Goal: Task Accomplishment & Management: Use online tool/utility

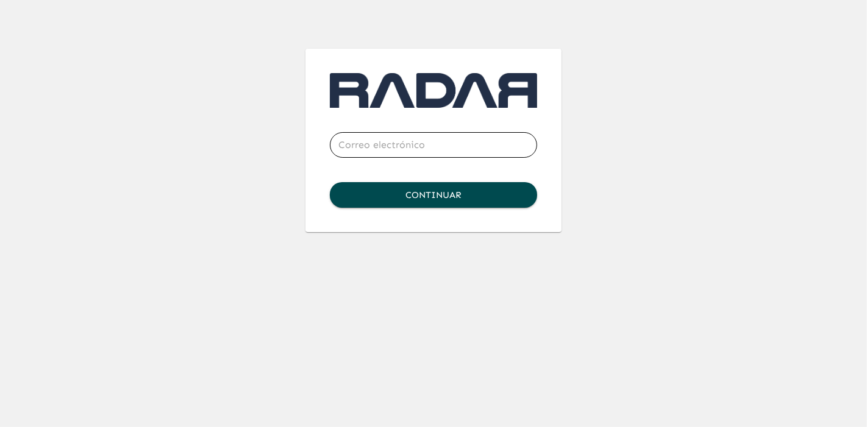
click at [395, 149] on input "email" at bounding box center [433, 145] width 207 height 34
type input "[PERSON_NAME][EMAIL_ADDRESS][PERSON_NAME][DOMAIN_NAME]"
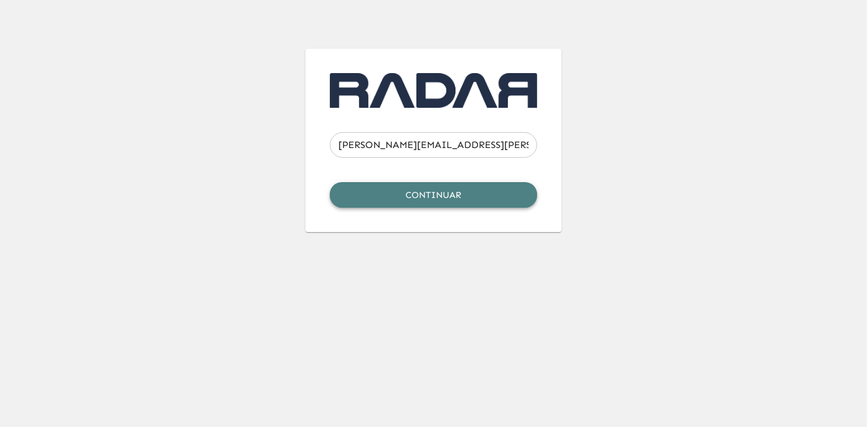
click at [425, 190] on button "Continuar" at bounding box center [433, 195] width 207 height 26
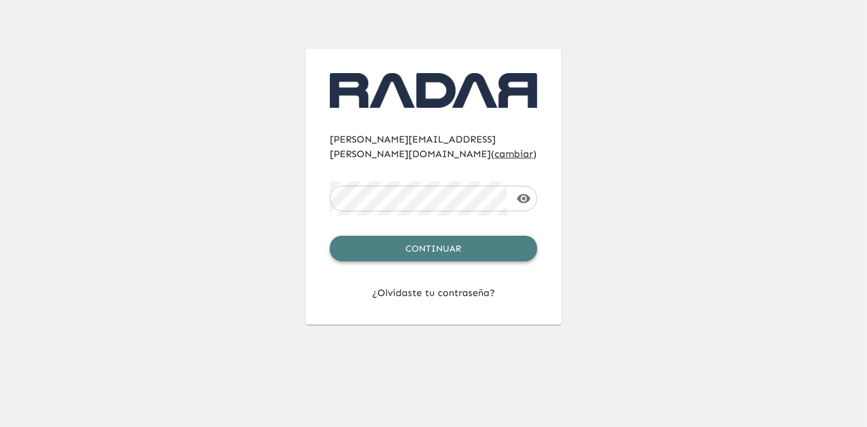
click at [463, 236] on button "Continuar" at bounding box center [433, 249] width 207 height 26
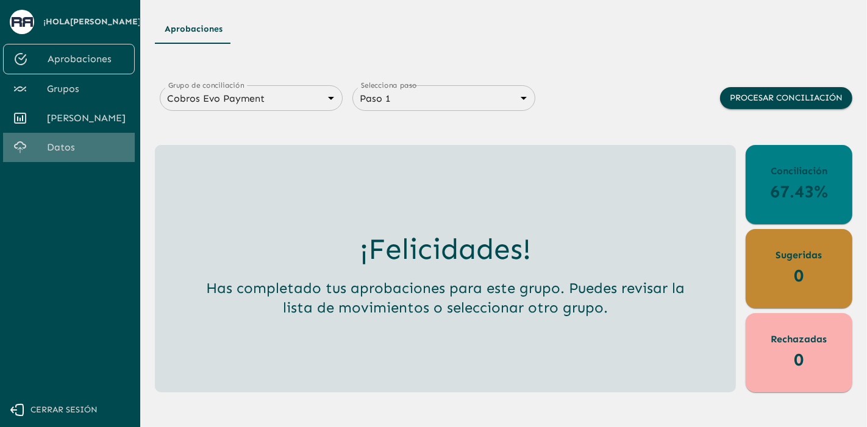
click at [54, 155] on span "Datos" at bounding box center [86, 147] width 78 height 15
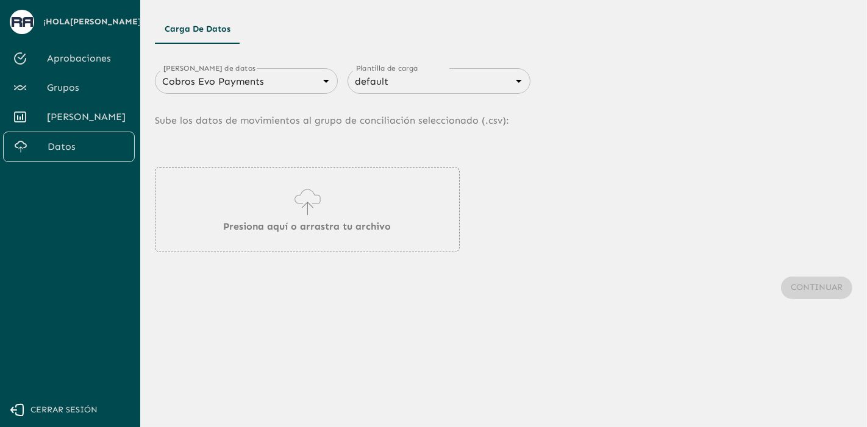
click at [252, 74] on body "Se están procesando los movimientos. Algunas acciones permanecerán deshabilitad…" at bounding box center [433, 213] width 867 height 427
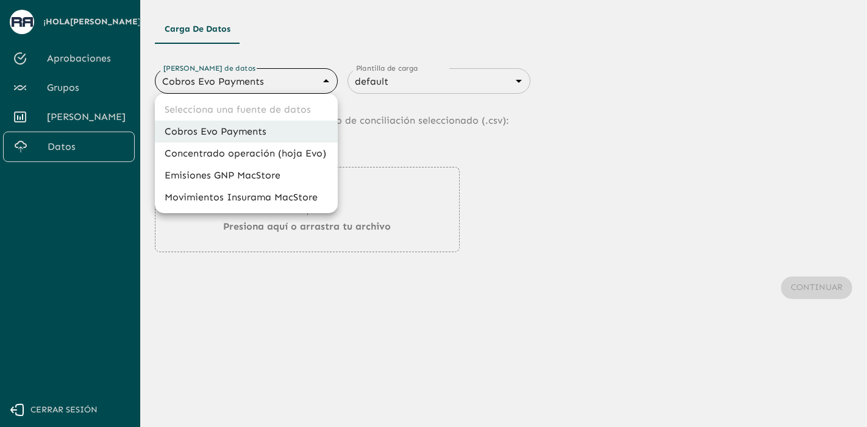
click at [250, 130] on li "Cobros Evo Payments" at bounding box center [246, 132] width 183 height 22
click at [272, 80] on body "Se están procesando los movimientos. Algunas acciones permanecerán deshabilitad…" at bounding box center [433, 213] width 867 height 427
click at [272, 80] on div at bounding box center [433, 213] width 867 height 427
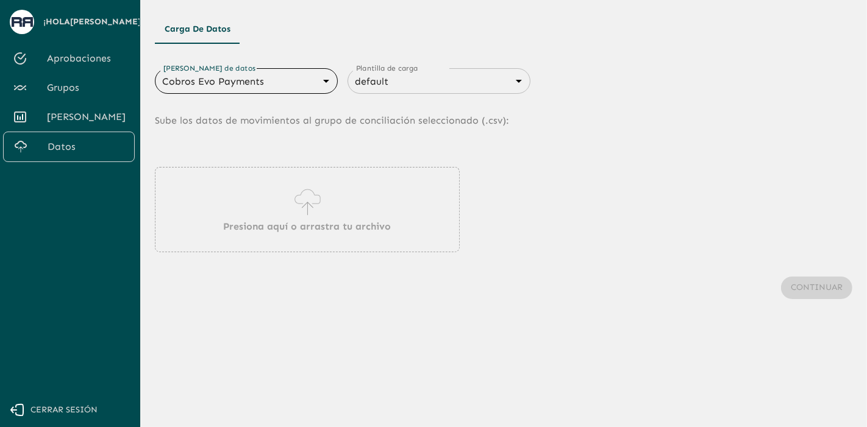
click at [324, 246] on div "Presiona aquí o arrastra tu archivo" at bounding box center [307, 209] width 305 height 85
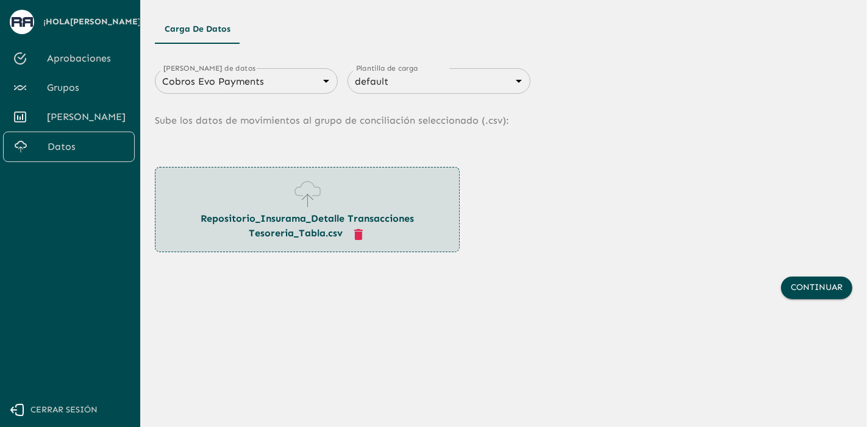
click at [742, 213] on div "Repositorio_Insurama_Detalle Transacciones Tesoreria_Tabla.csv" at bounding box center [503, 209] width 697 height 85
click at [825, 289] on button "Continuar" at bounding box center [816, 288] width 71 height 23
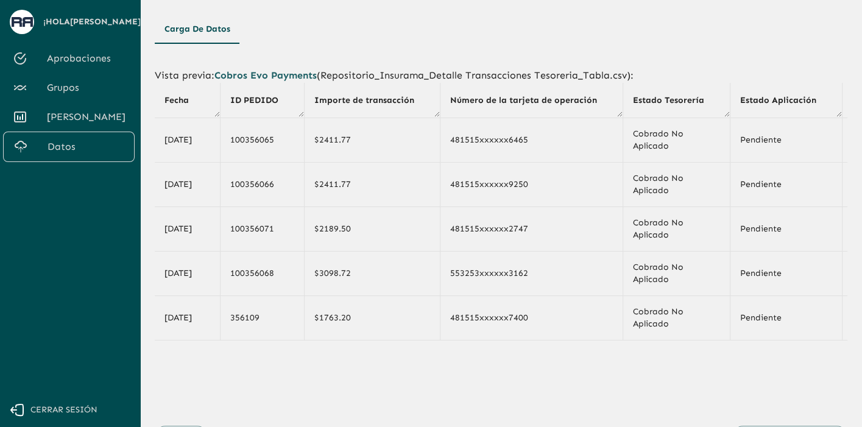
scroll to position [62, 0]
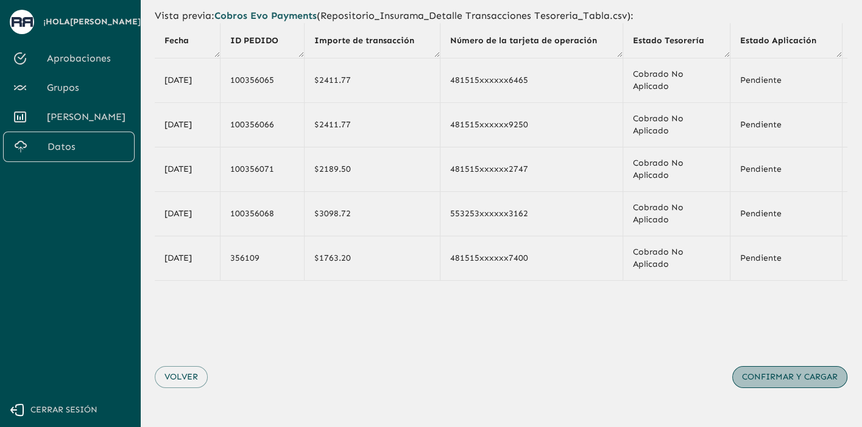
click at [779, 379] on button "Confirmar y cargar" at bounding box center [789, 377] width 115 height 23
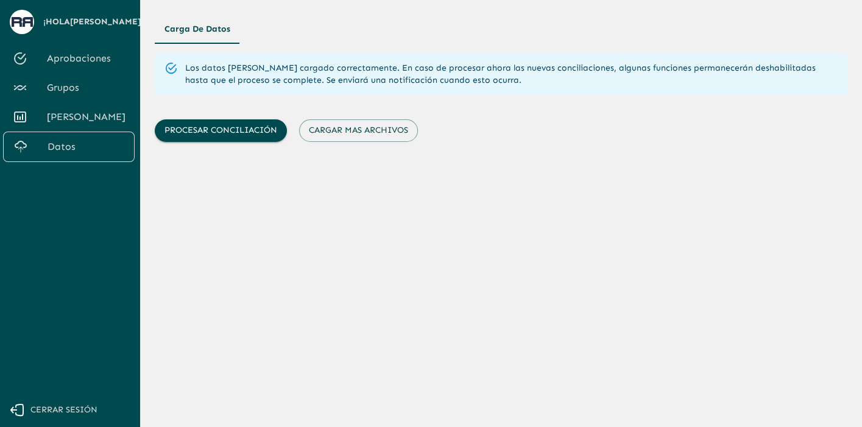
scroll to position [0, 0]
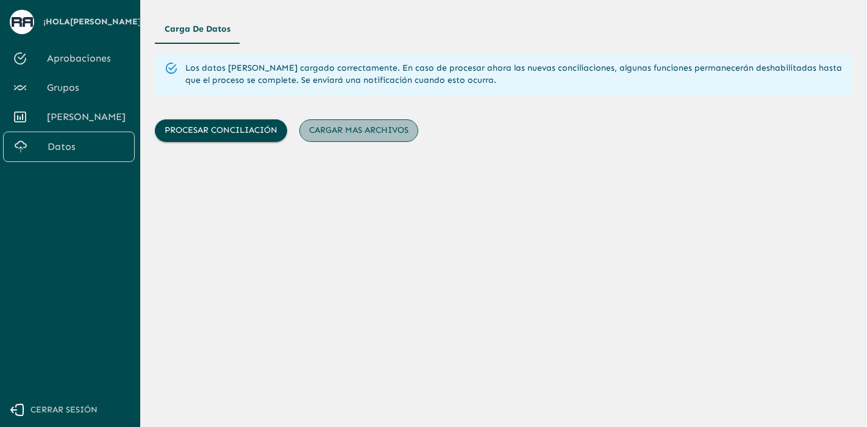
click at [374, 131] on button "Cargar mas archivos" at bounding box center [358, 130] width 119 height 23
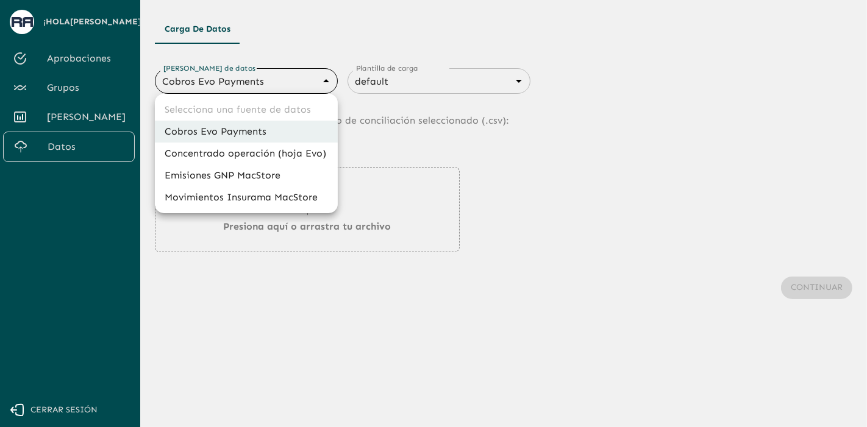
click at [317, 82] on body "Se están procesando los movimientos. Algunas acciones permanecerán deshabilitad…" at bounding box center [433, 213] width 867 height 427
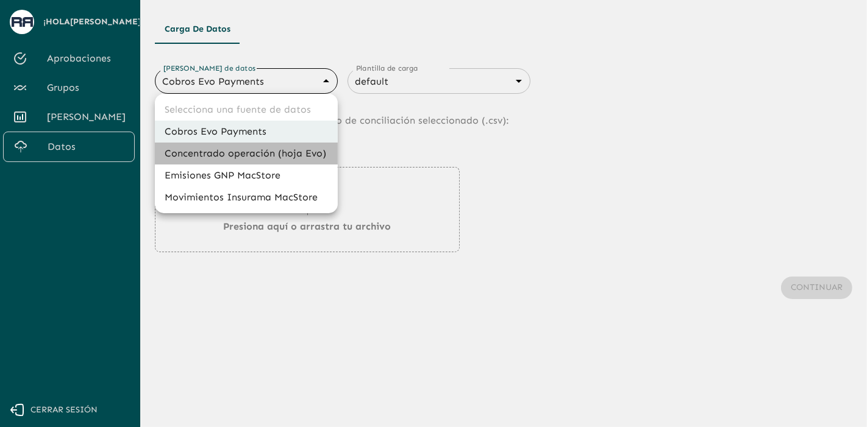
click at [261, 155] on li "Concentrado operación (hoja Evo)" at bounding box center [246, 154] width 183 height 22
type input "66a28f58e6a723c95561de69"
type input "6840c634076cd658d08ce817"
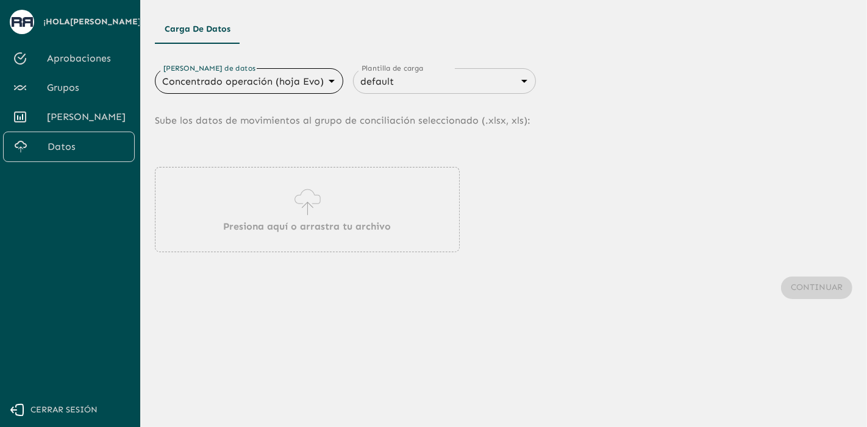
click at [328, 225] on p "Presiona aquí o arrastra tu archivo" at bounding box center [308, 226] width 168 height 15
click at [352, 211] on div "Presiona aquí o arrastra tu archivo" at bounding box center [307, 209] width 305 height 85
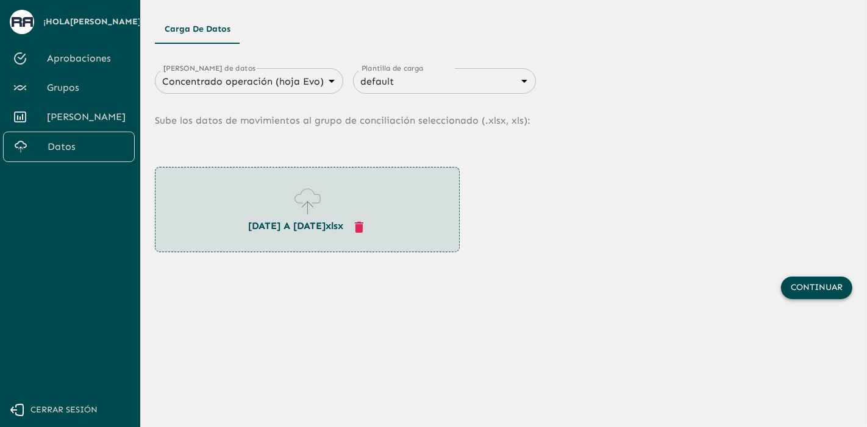
click at [810, 285] on button "Continuar" at bounding box center [816, 288] width 71 height 23
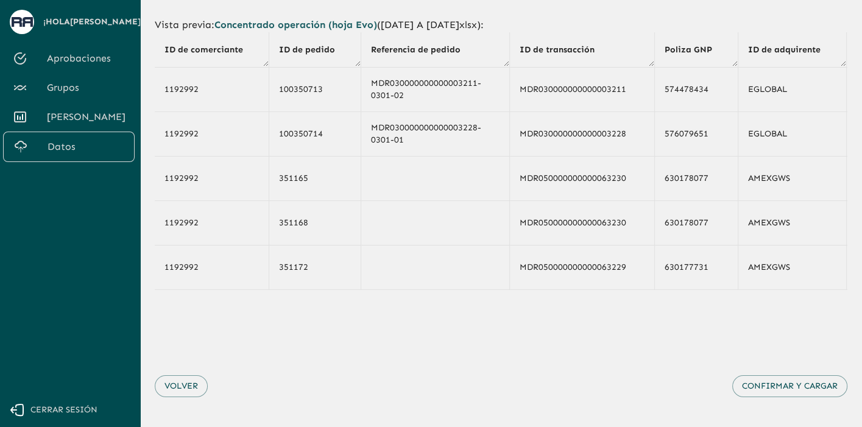
scroll to position [62, 0]
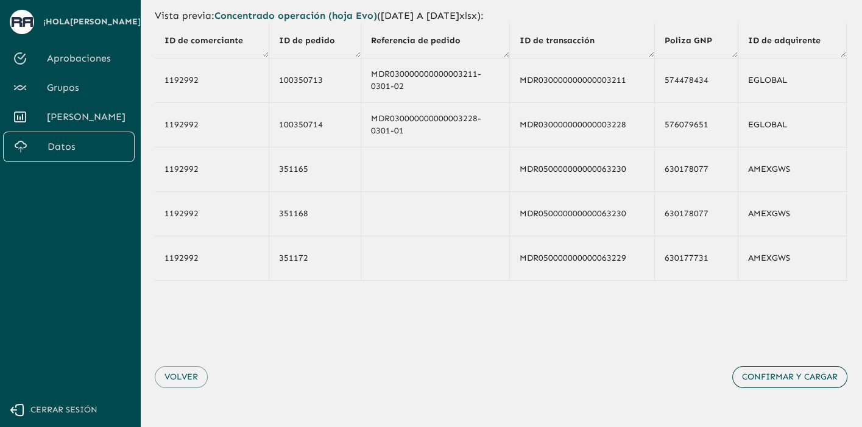
click at [771, 380] on button "Confirmar y cargar" at bounding box center [789, 377] width 115 height 23
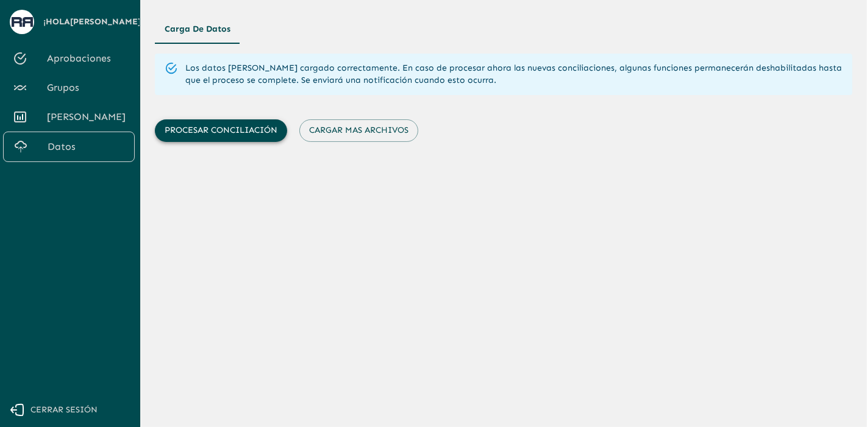
click at [236, 126] on button "Procesar conciliación" at bounding box center [221, 130] width 132 height 23
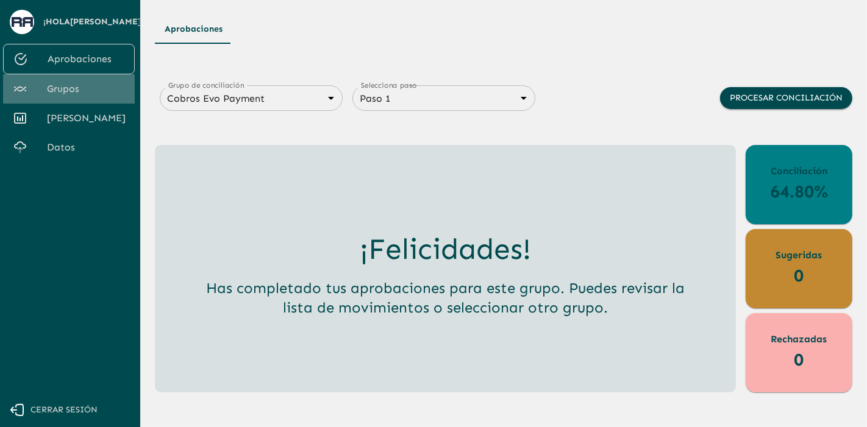
click at [52, 99] on link "Grupos" at bounding box center [69, 88] width 132 height 29
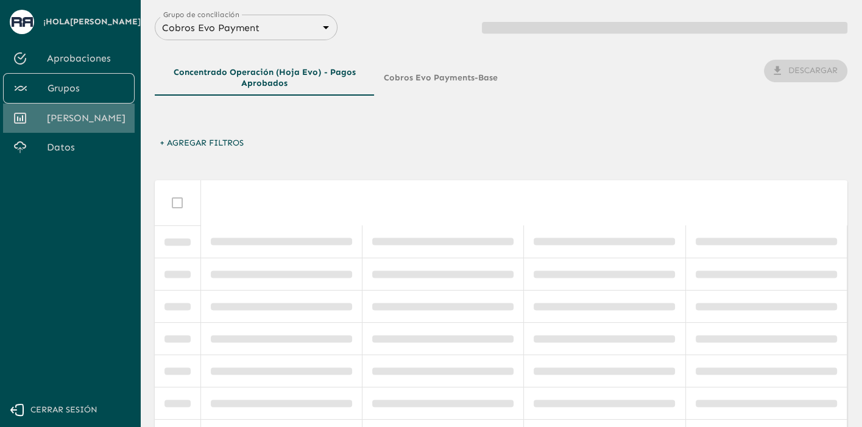
click at [59, 126] on span "[PERSON_NAME]" at bounding box center [86, 118] width 78 height 15
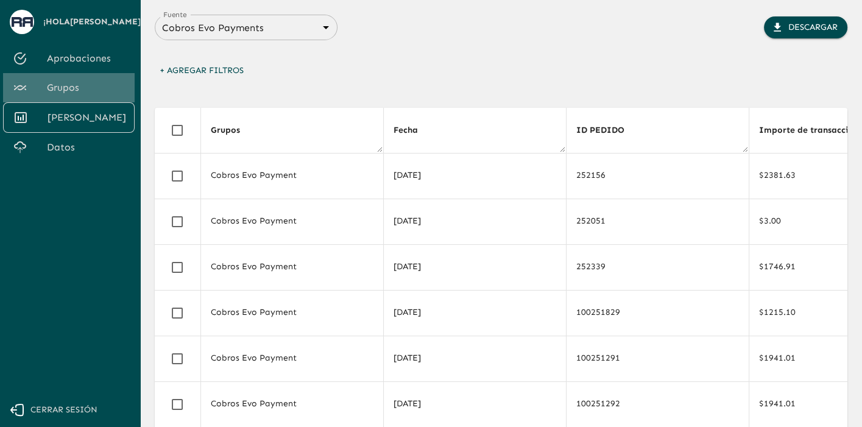
click at [82, 95] on span "Grupos" at bounding box center [86, 87] width 78 height 15
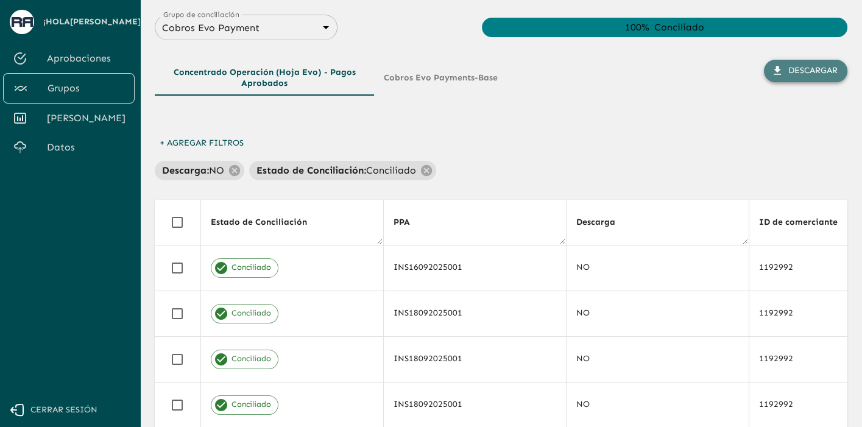
click at [793, 78] on button "Descargar" at bounding box center [805, 71] width 83 height 23
